Goal: Task Accomplishment & Management: Use online tool/utility

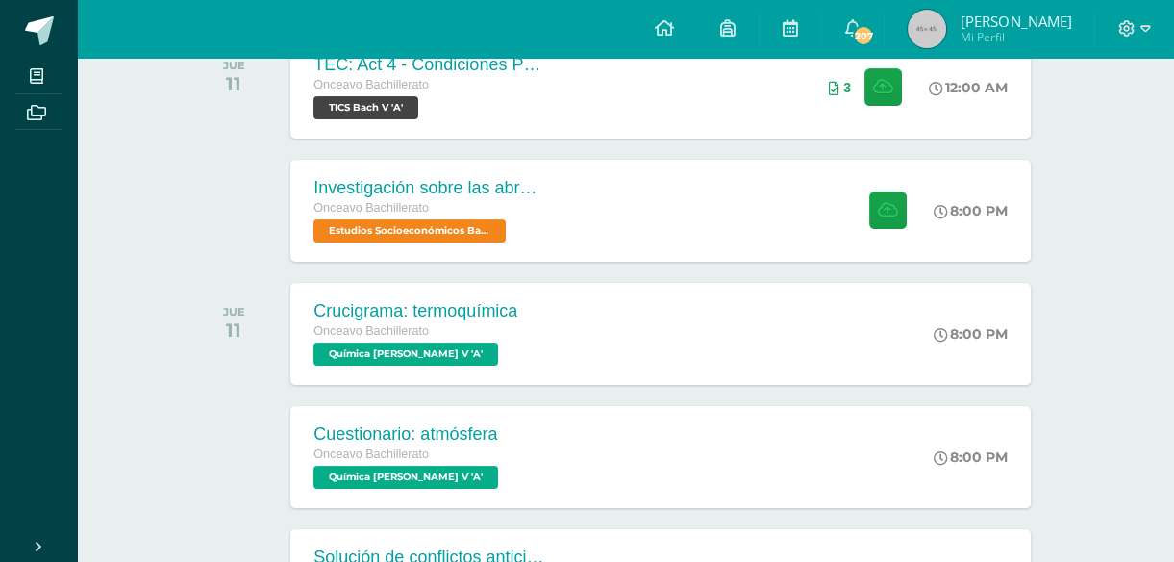
scroll to position [843, 0]
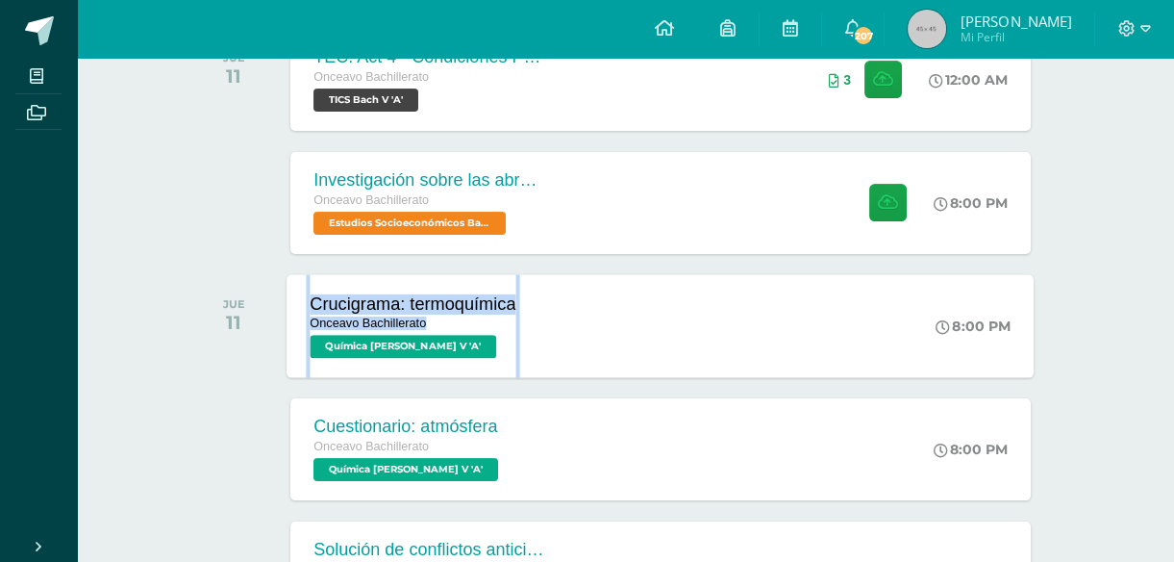
drag, startPoint x: 759, startPoint y: 256, endPoint x: 764, endPoint y: 281, distance: 25.5
click at [764, 281] on div "SEPTIEMBRE MIÉ 10 Presentación de las Tradiciones Onceavo Bachillerato Literatu…" at bounding box center [625, 241] width 870 height 1509
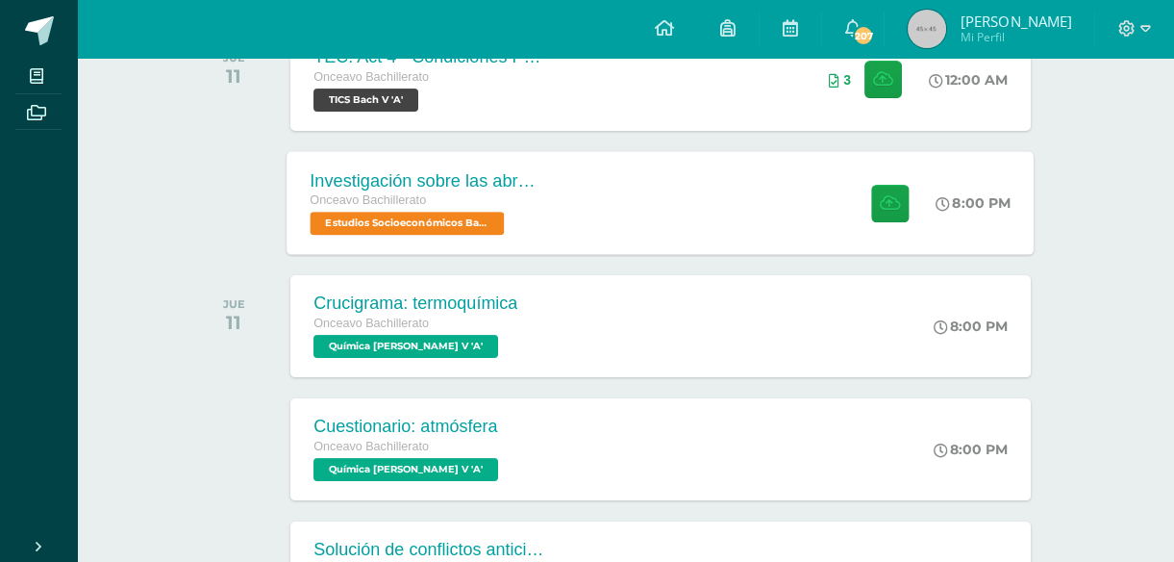
drag, startPoint x: 764, startPoint y: 281, endPoint x: 740, endPoint y: 252, distance: 36.9
click at [740, 252] on div "Investigación sobre las abronias Onceavo Bachillerato Estudios Socioeconómicos …" at bounding box center [625, 203] width 870 height 108
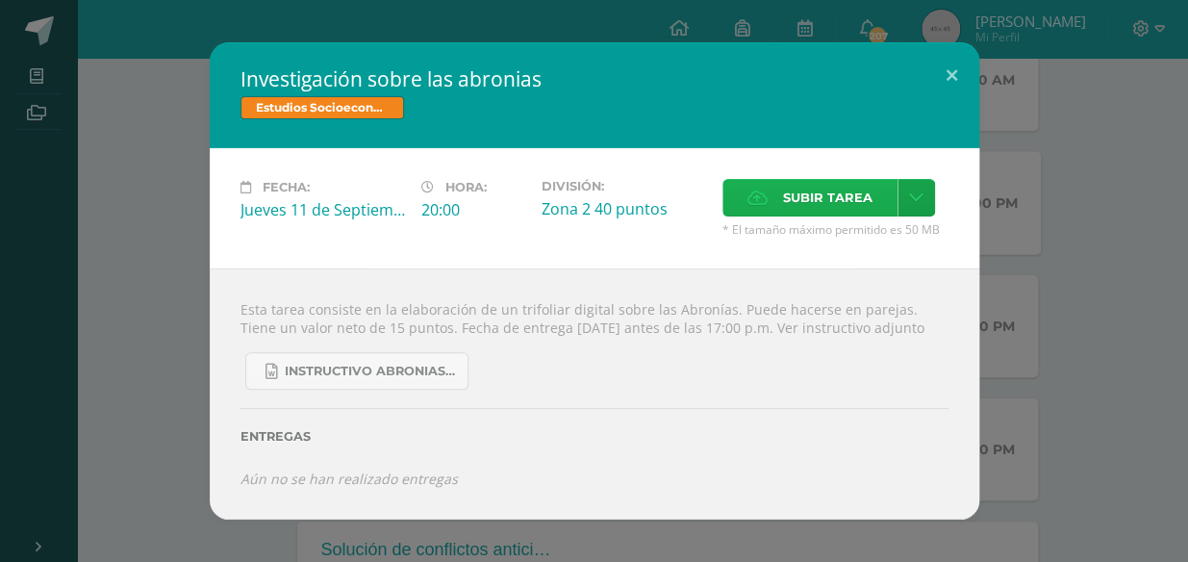
click at [826, 182] on span "Subir tarea" at bounding box center [827, 198] width 89 height 36
click at [0, 0] on input "Subir tarea" at bounding box center [0, 0] width 0 height 0
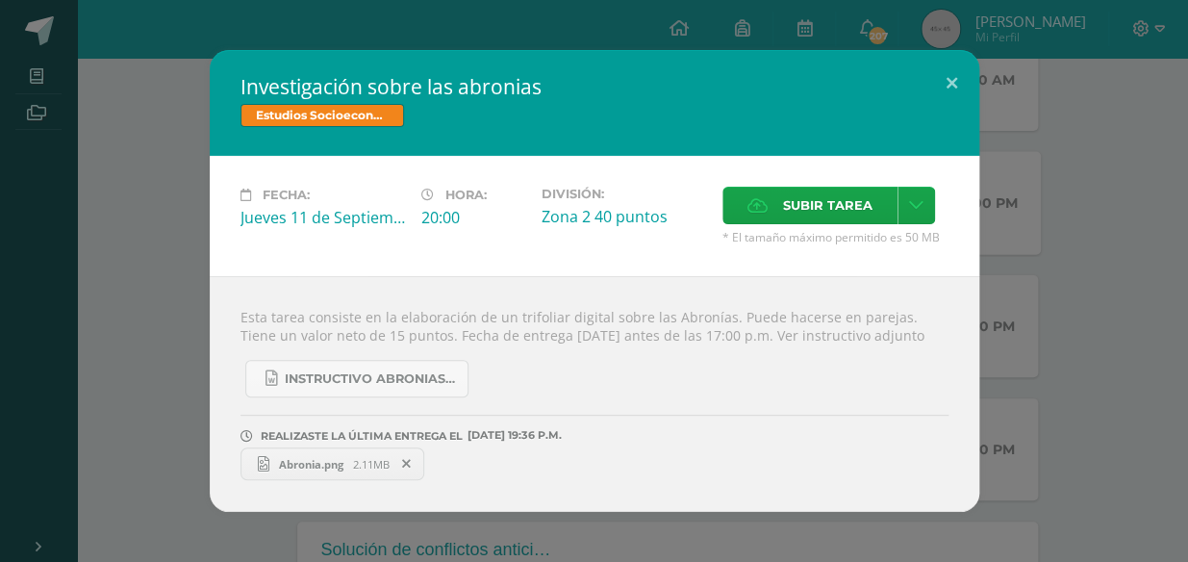
click at [354, 471] on span "2.11MB" at bounding box center [371, 464] width 37 height 14
click at [1054, 121] on div "Investigación sobre las abronias Estudios Socioeconómicos [PERSON_NAME] V Fecha…" at bounding box center [594, 281] width 1172 height 462
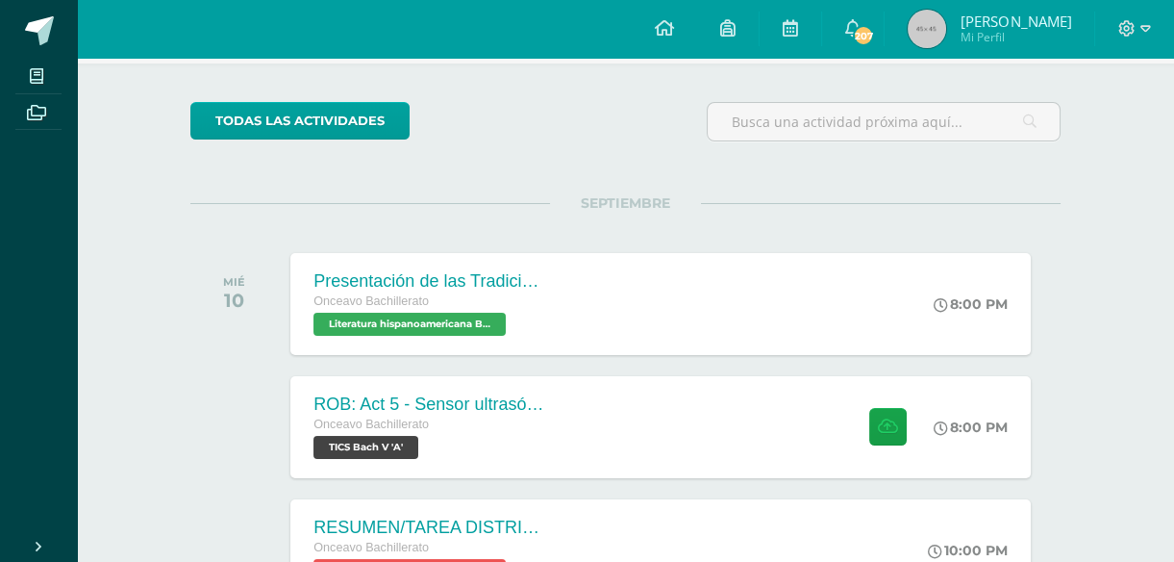
scroll to position [125, 0]
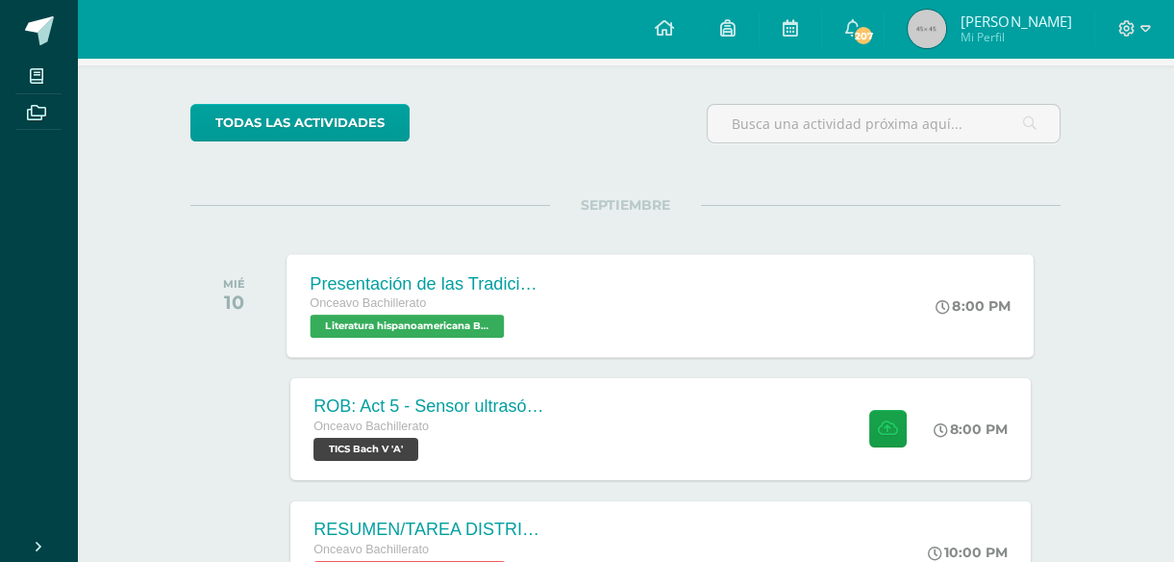
click at [567, 314] on div "Presentación de las Tradiciones Onceavo Bachillerato Literatura hispanoamerican…" at bounding box center [661, 305] width 747 height 103
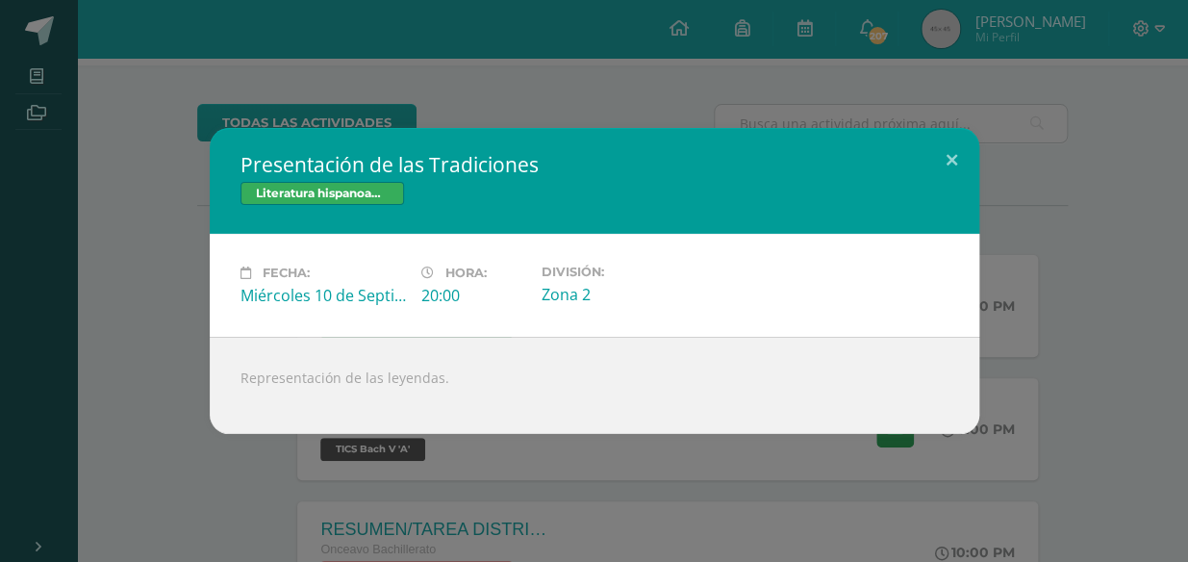
click at [1053, 113] on div "Presentación de las Tradiciones Literatura hispanoamericana [PERSON_NAME] V Fec…" at bounding box center [594, 281] width 1188 height 562
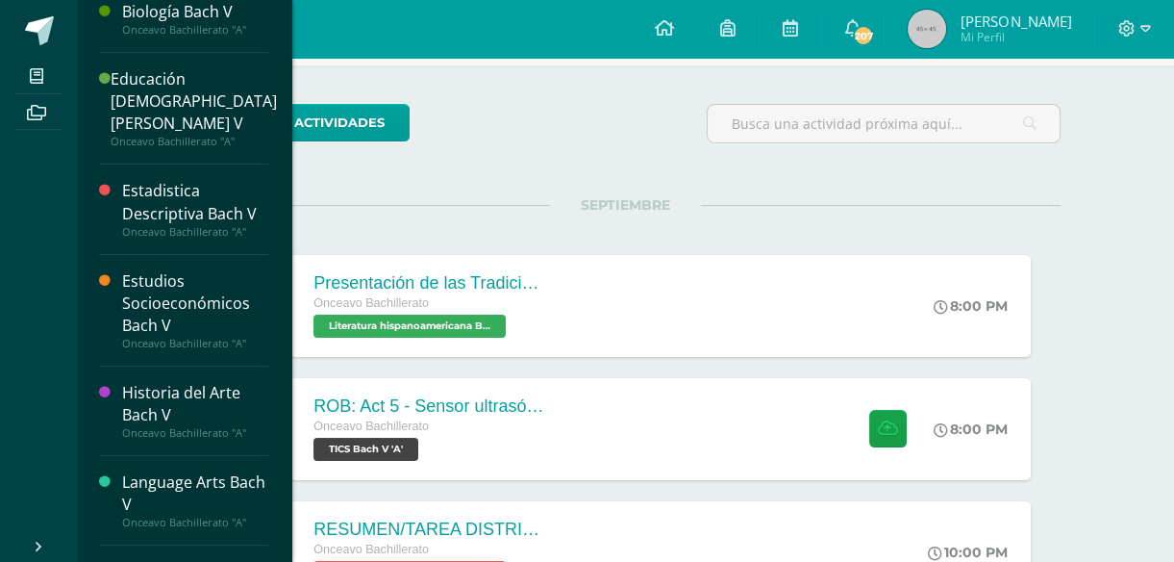
scroll to position [0, 0]
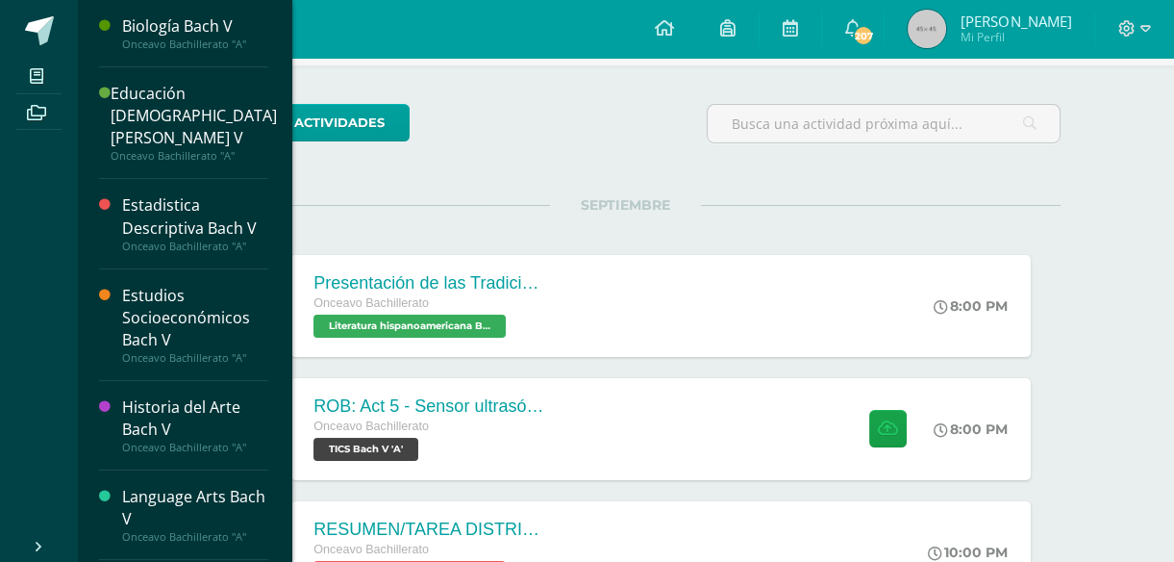
click at [173, 25] on div "Biología Bach V" at bounding box center [195, 26] width 146 height 22
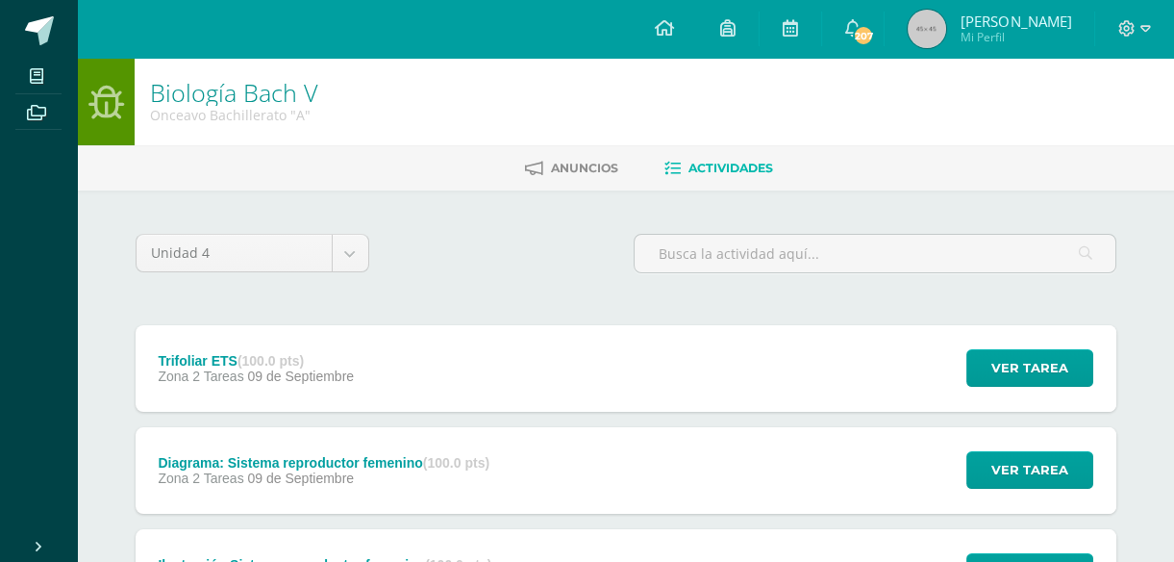
click at [412, 387] on div "Trifoliar ETS (100.0 pts) Zona 2 Tareas 09 de Septiembre Ver tarea Trifoliar ET…" at bounding box center [626, 368] width 981 height 87
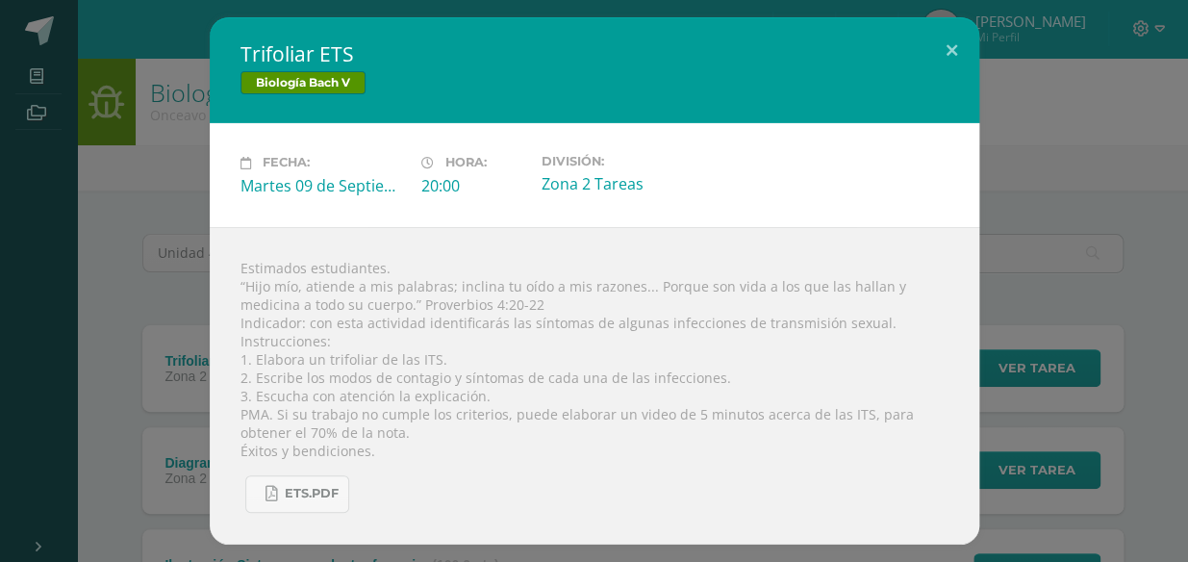
click at [327, 473] on div "ETS.pdf" at bounding box center [594, 486] width 708 height 53
click at [327, 493] on span "ETS.pdf" at bounding box center [312, 493] width 54 height 15
